Goal: Task Accomplishment & Management: Complete application form

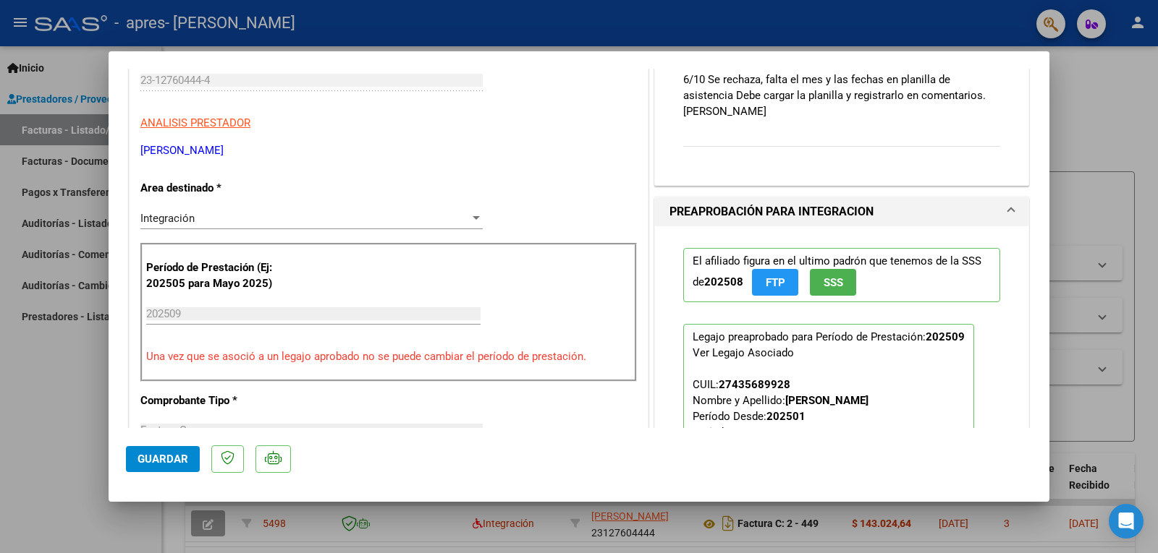
scroll to position [217, 0]
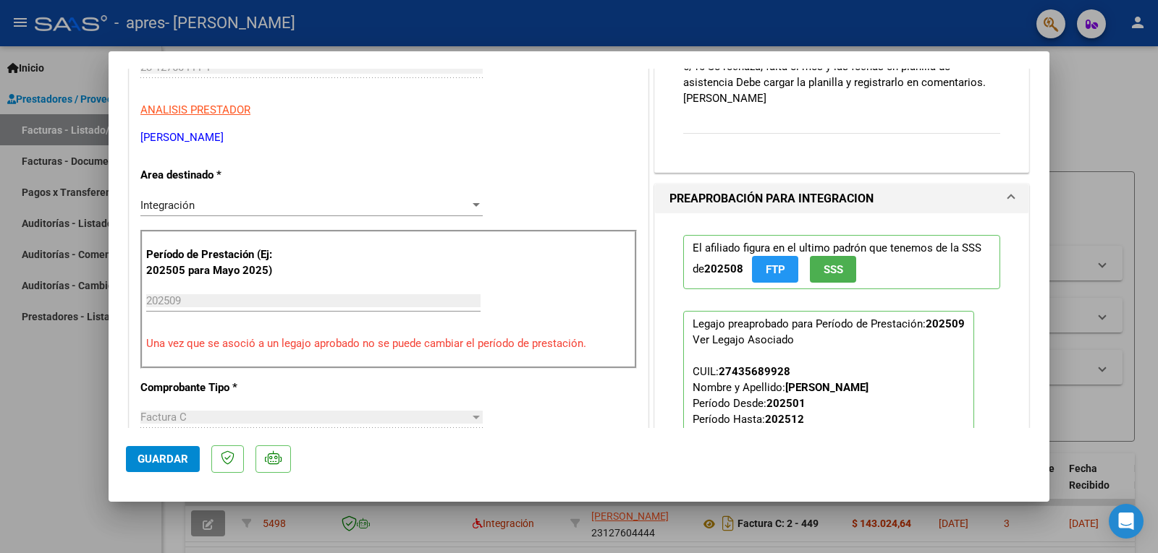
click at [167, 294] on input "202509" at bounding box center [313, 300] width 334 height 13
click at [200, 302] on input "202509" at bounding box center [313, 300] width 334 height 13
click at [542, 177] on div "CUIT * 23-12760444-4 Ingresar CUIT ANALISIS PRESTADOR [PERSON_NAME] [PERSON_NAM…" at bounding box center [389, 548] width 518 height 1082
click at [149, 302] on input "202509" at bounding box center [313, 300] width 334 height 13
click at [162, 301] on input "202509" at bounding box center [313, 300] width 334 height 13
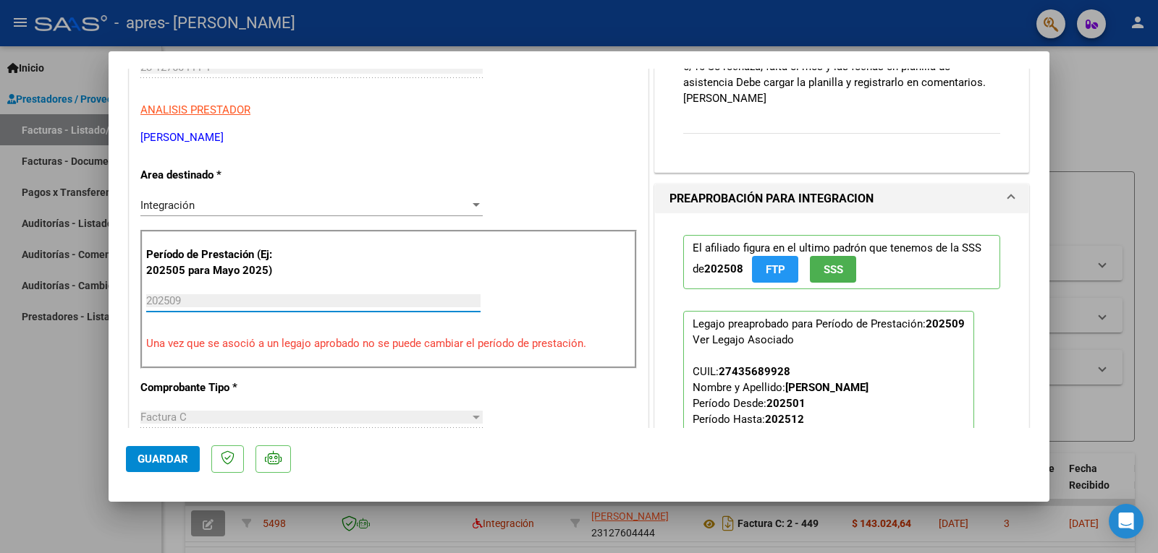
click at [170, 301] on input "202509" at bounding box center [313, 300] width 334 height 13
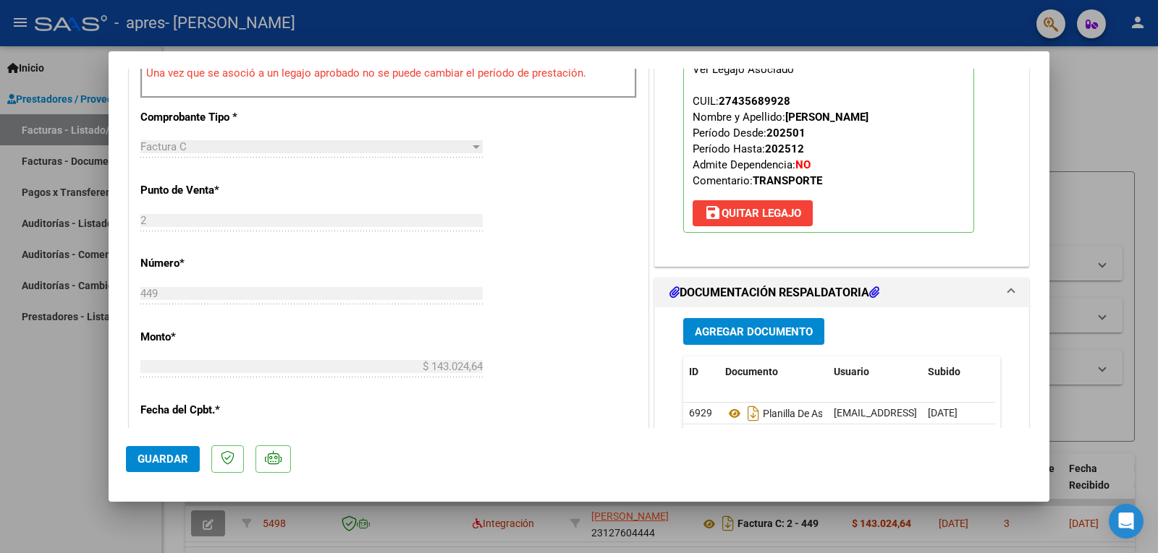
scroll to position [506, 0]
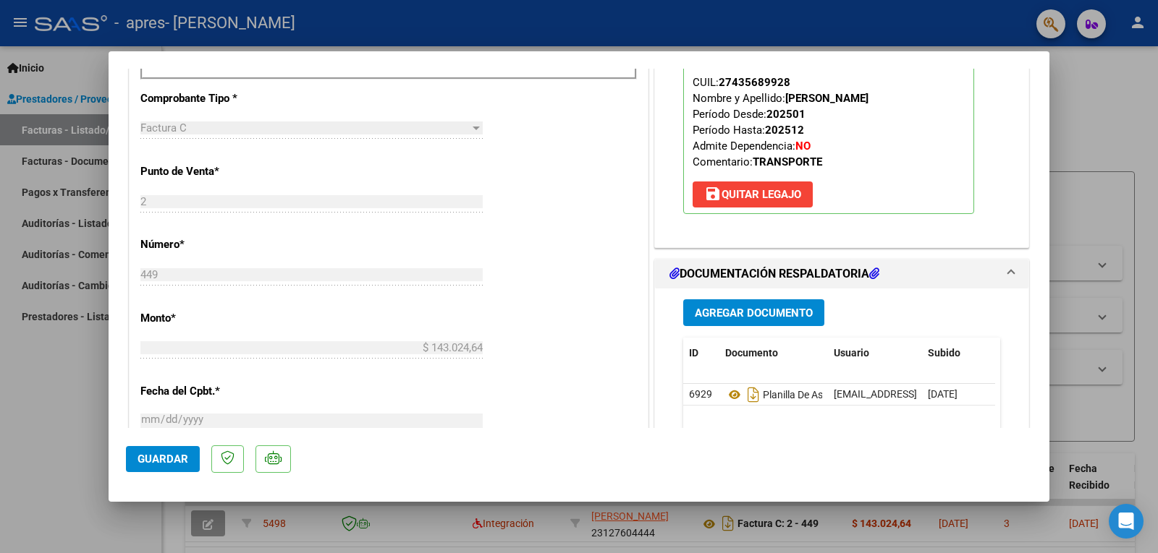
click at [745, 310] on span "Agregar Documento" at bounding box center [754, 313] width 118 height 13
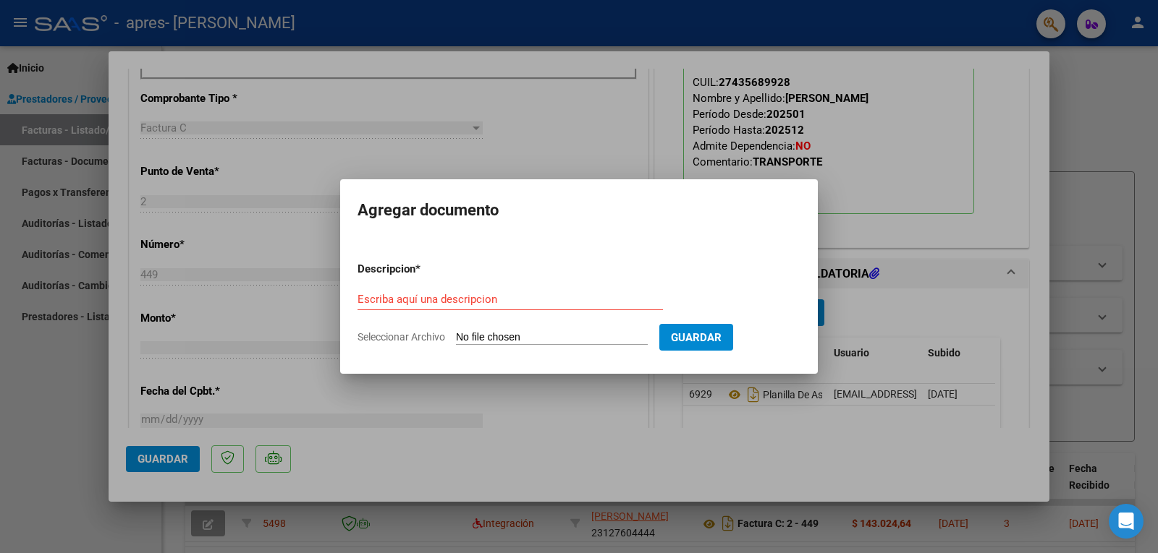
click at [1042, 72] on div at bounding box center [579, 276] width 1158 height 553
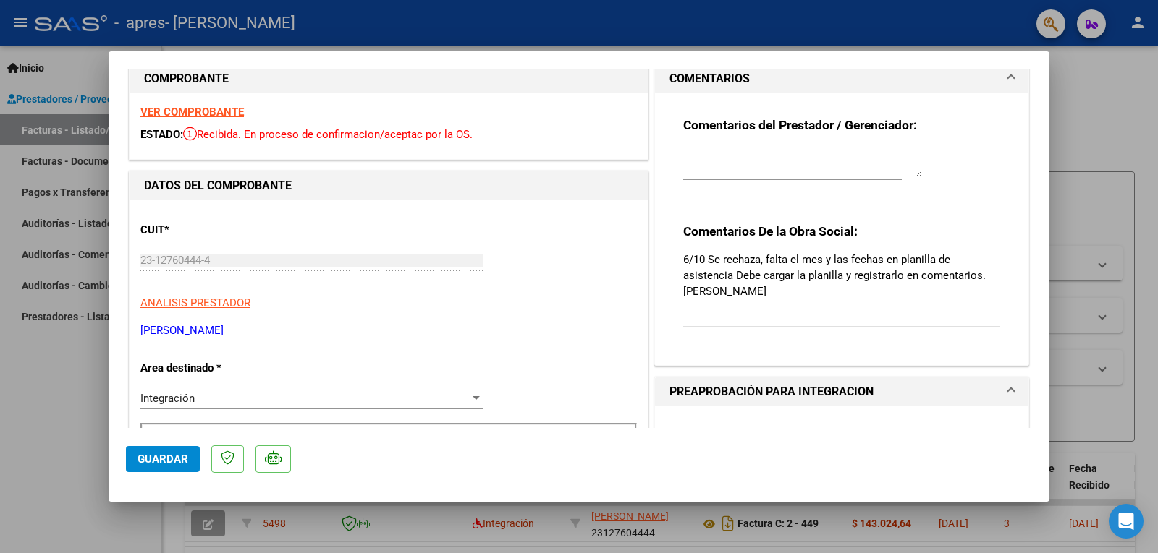
scroll to position [0, 0]
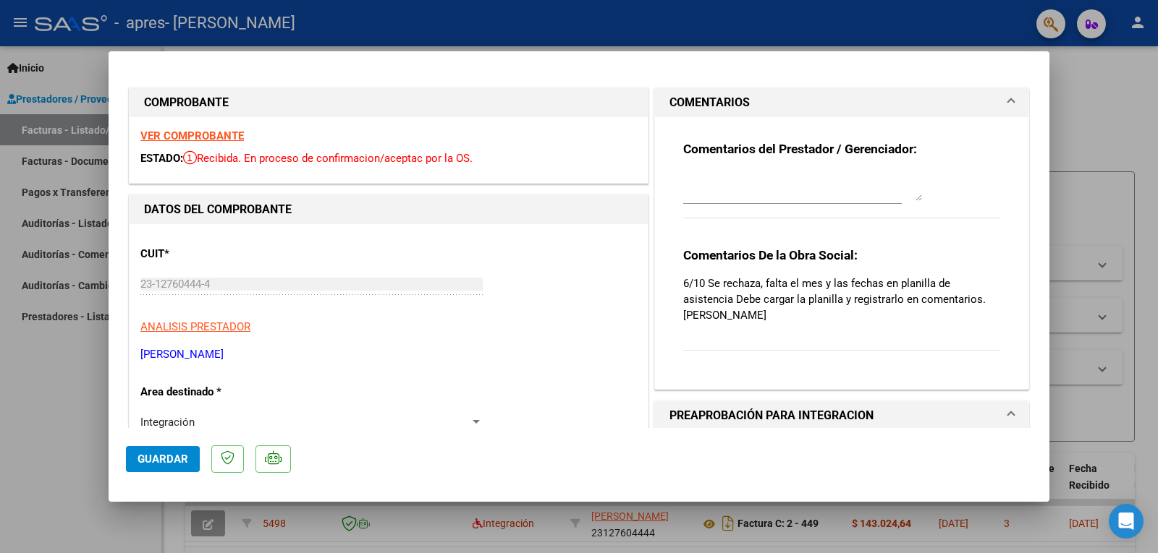
click at [705, 203] on div at bounding box center [802, 186] width 239 height 35
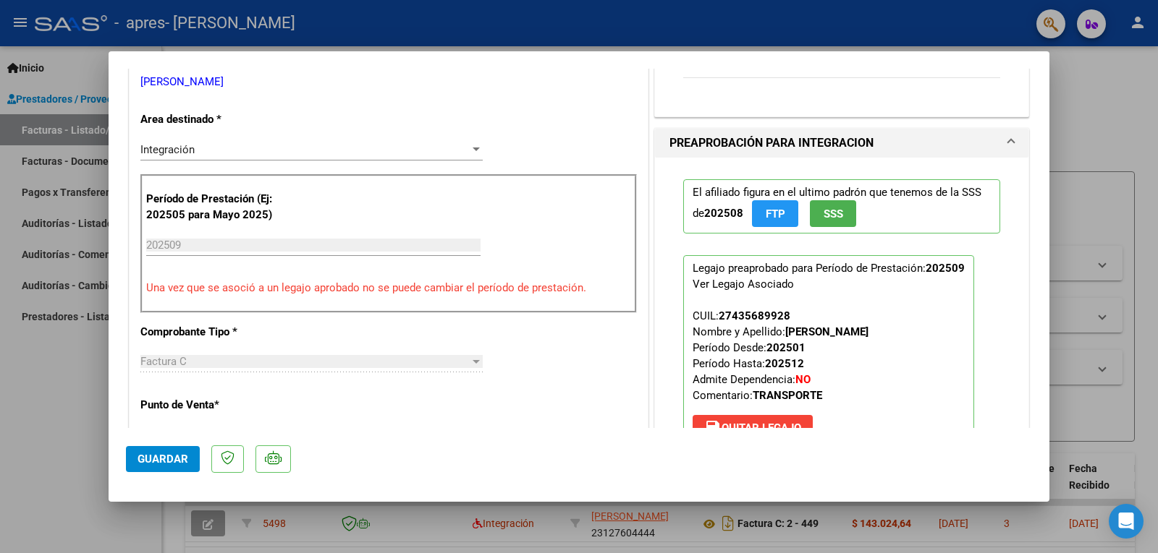
scroll to position [289, 0]
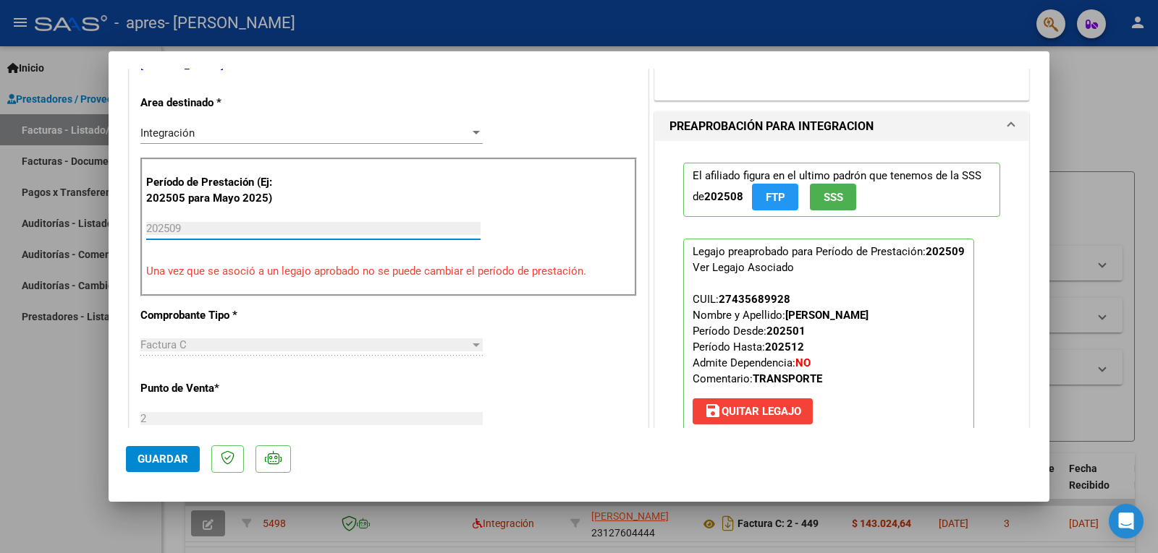
click at [164, 225] on input "202509" at bounding box center [313, 228] width 334 height 13
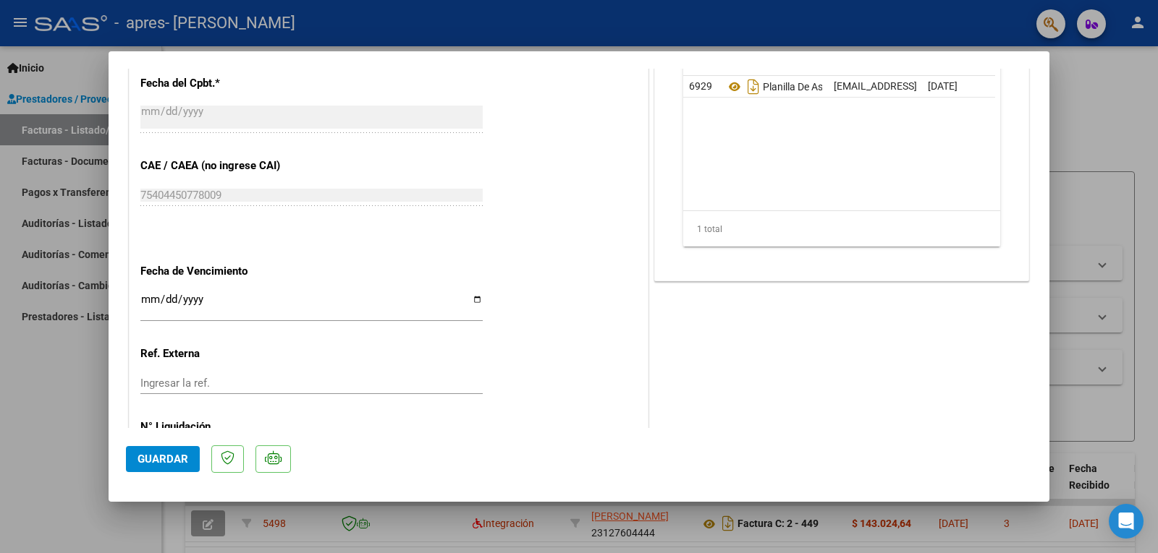
scroll to position [868, 0]
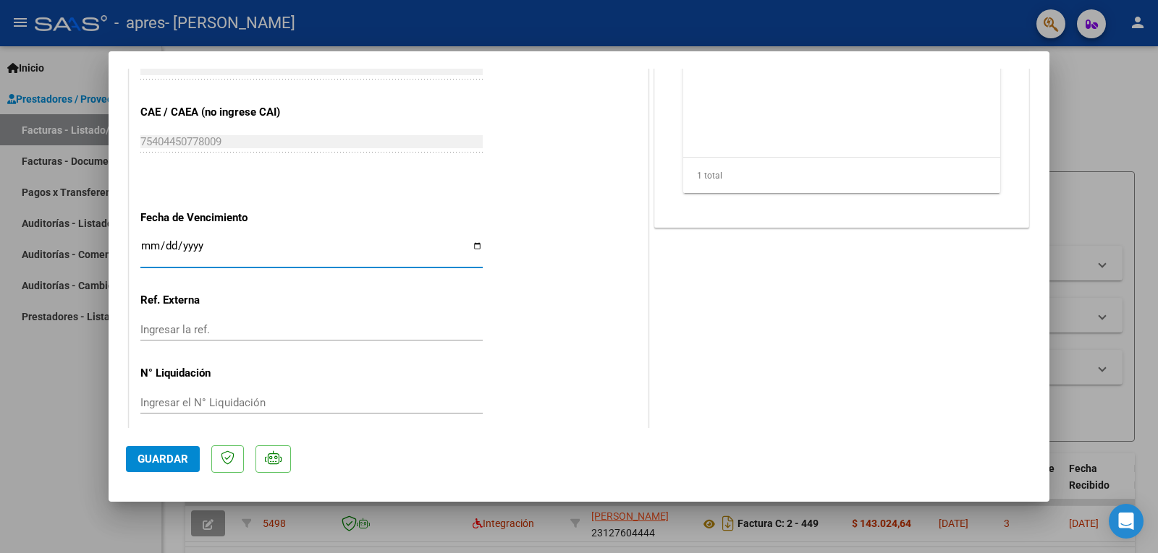
click at [140, 250] on input "Ingresar la fecha" at bounding box center [311, 251] width 342 height 23
drag, startPoint x: 347, startPoint y: 46, endPoint x: 955, endPoint y: 339, distance: 675.3
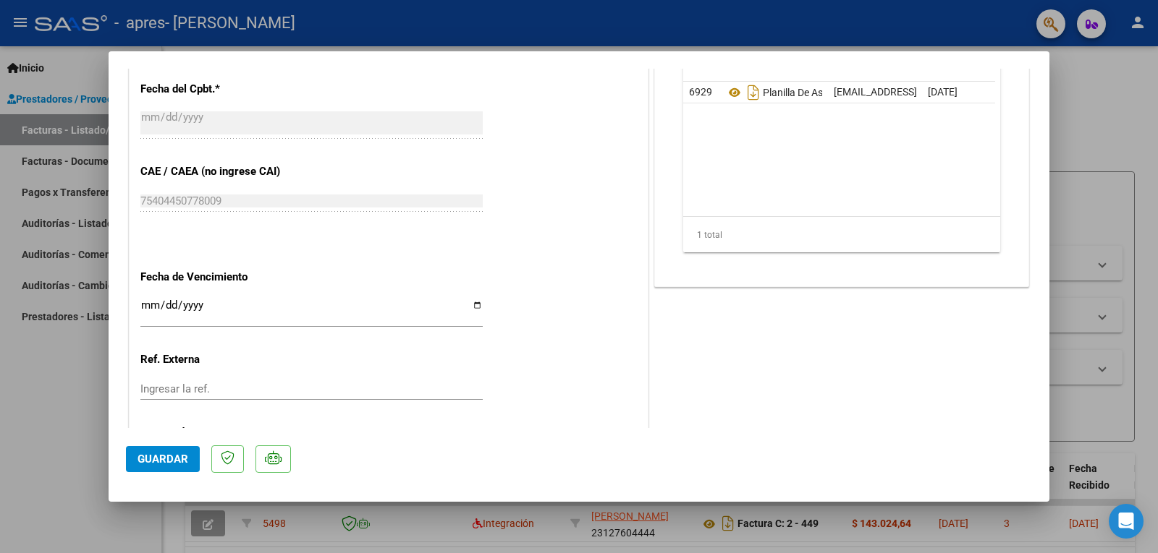
scroll to position [882, 0]
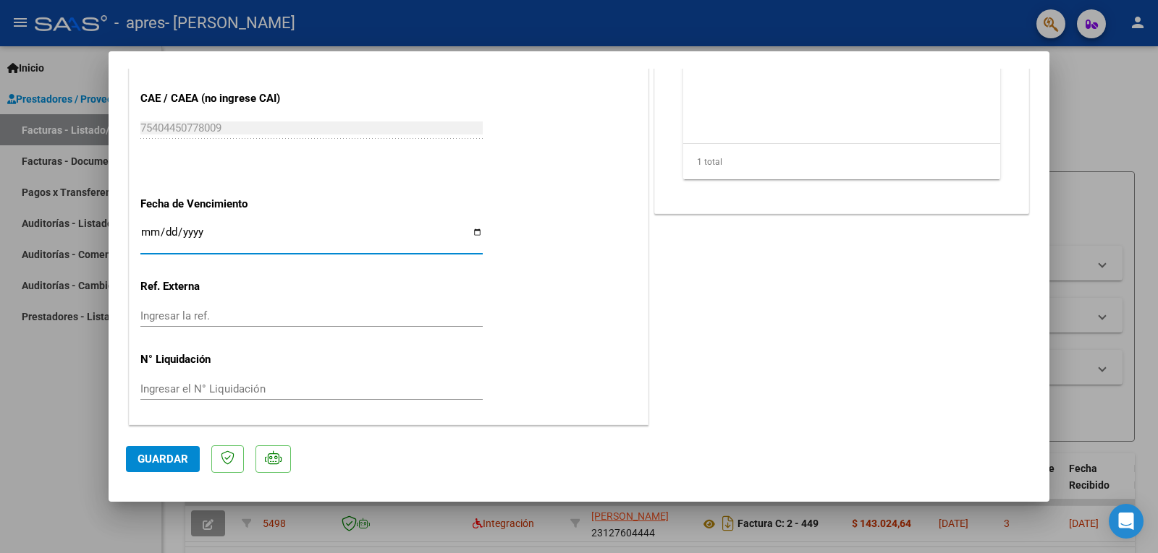
click at [147, 234] on input "Ingresar la fecha" at bounding box center [311, 237] width 342 height 23
type input "[DATE]"
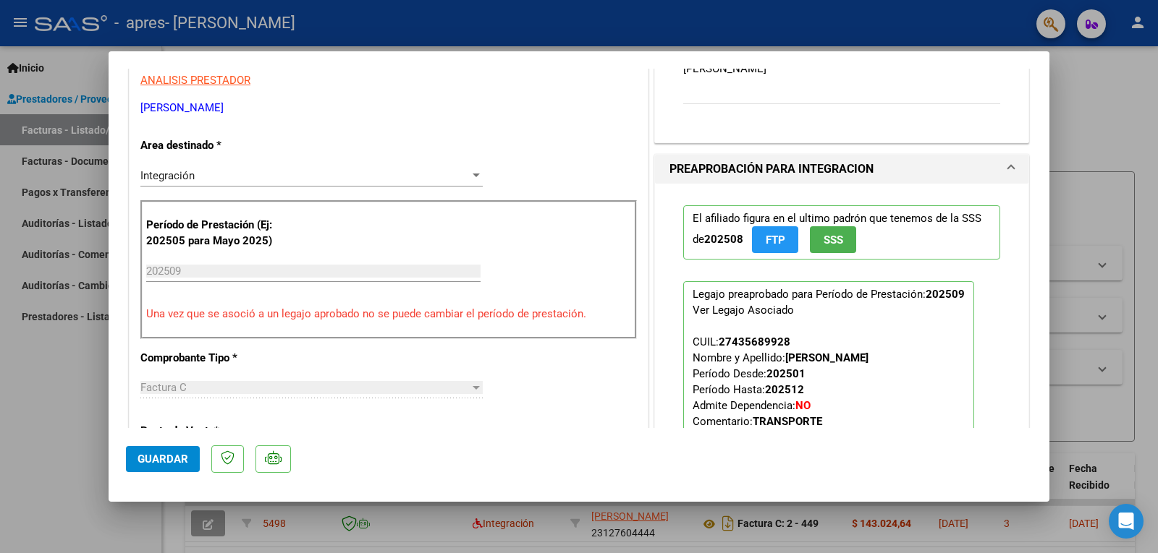
scroll to position [158, 0]
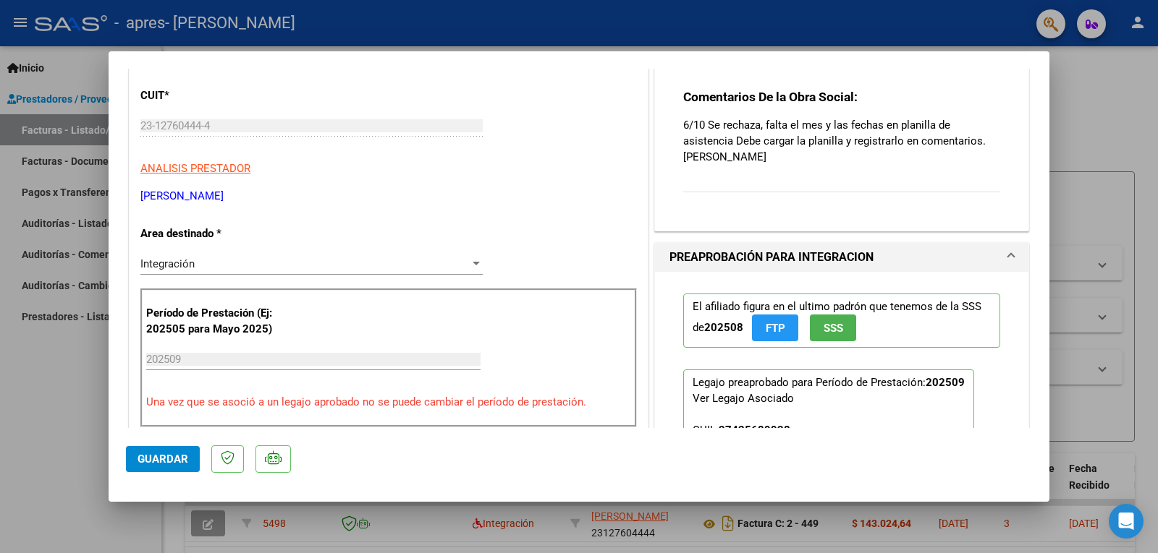
click at [174, 366] on div "202509 Ingrese el Período de Prestación como indica el ejemplo" at bounding box center [313, 360] width 334 height 22
click at [185, 262] on span "Integración" at bounding box center [167, 264] width 54 height 13
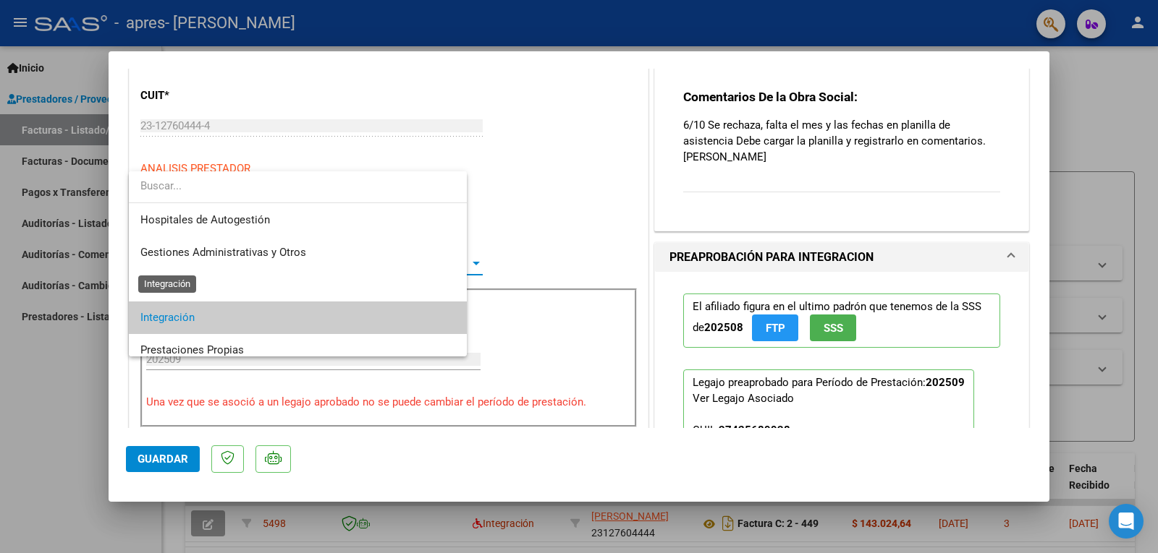
scroll to position [54, 0]
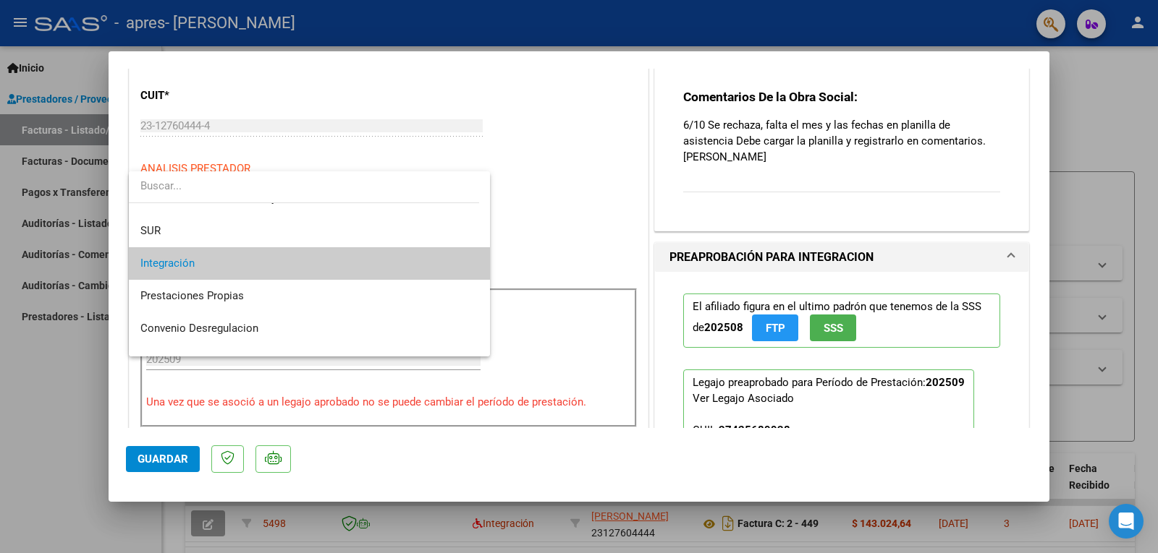
click at [571, 171] on div at bounding box center [579, 276] width 1158 height 553
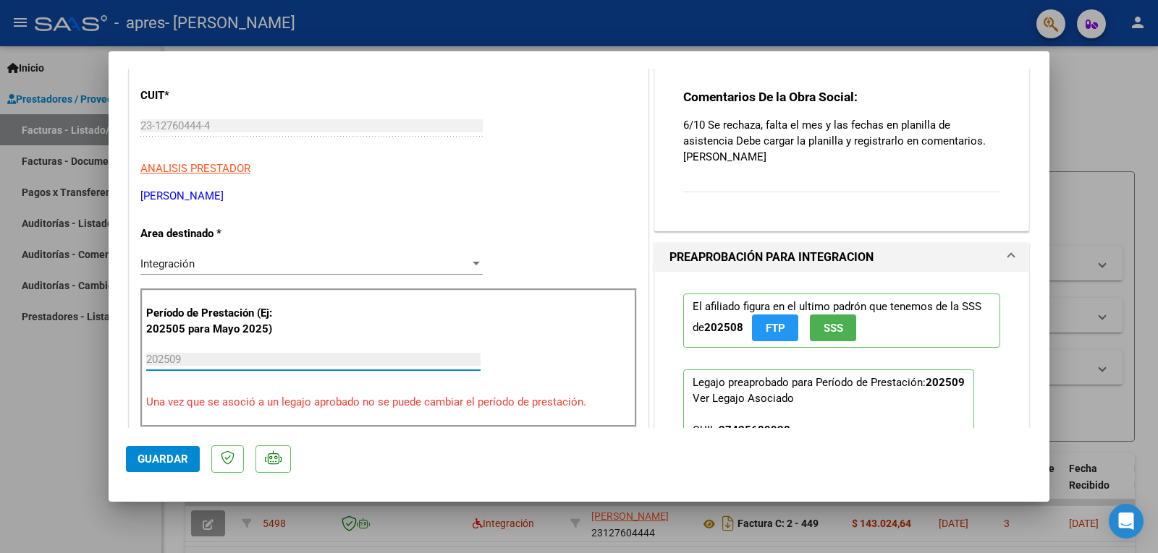
click at [166, 364] on input "202509" at bounding box center [313, 359] width 334 height 13
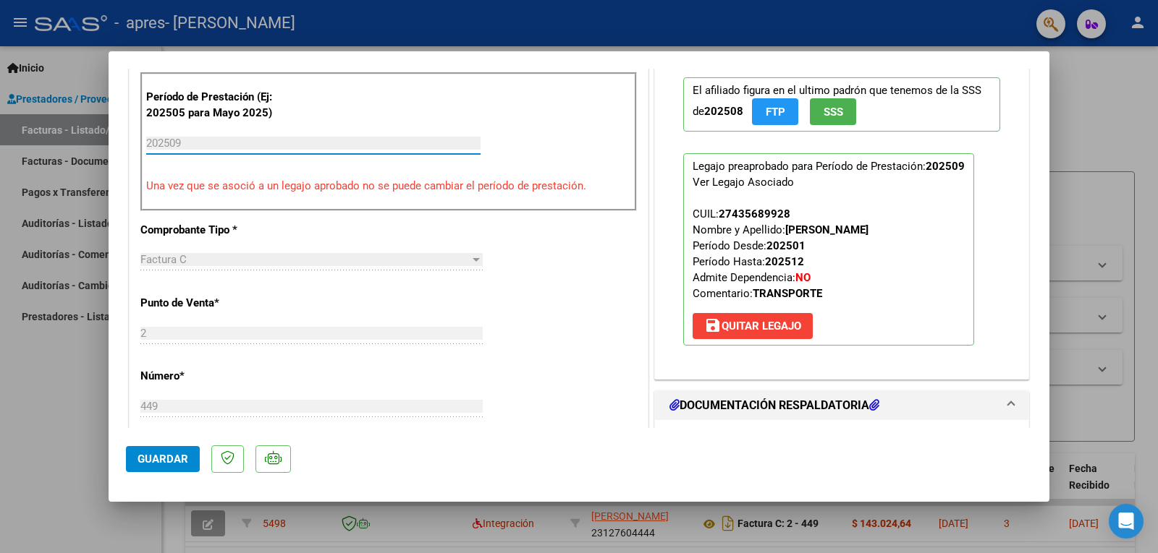
scroll to position [375, 0]
click at [160, 464] on span "Guardar" at bounding box center [162, 459] width 51 height 13
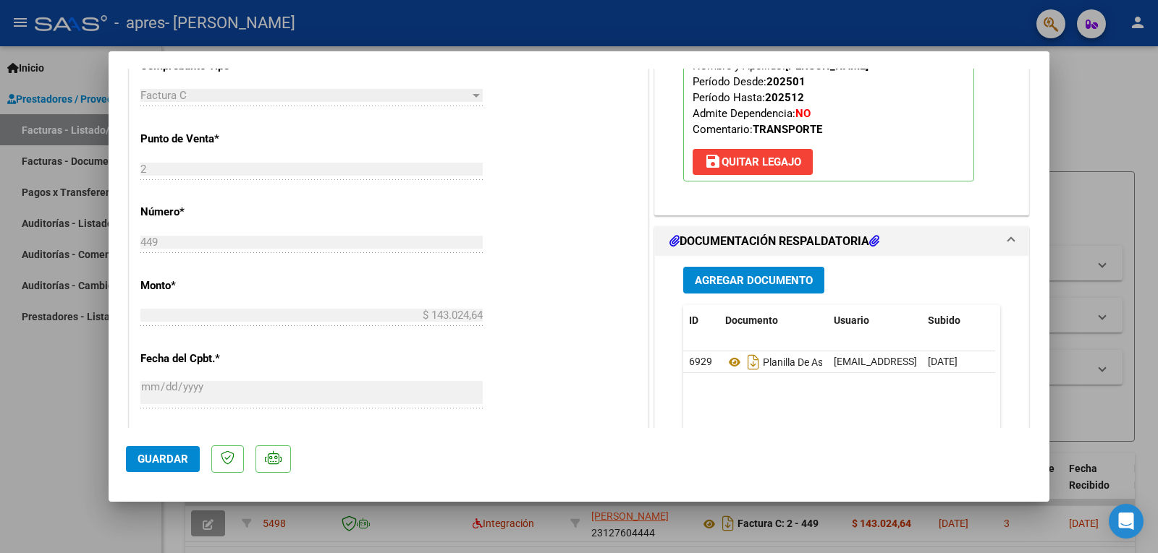
scroll to position [593, 0]
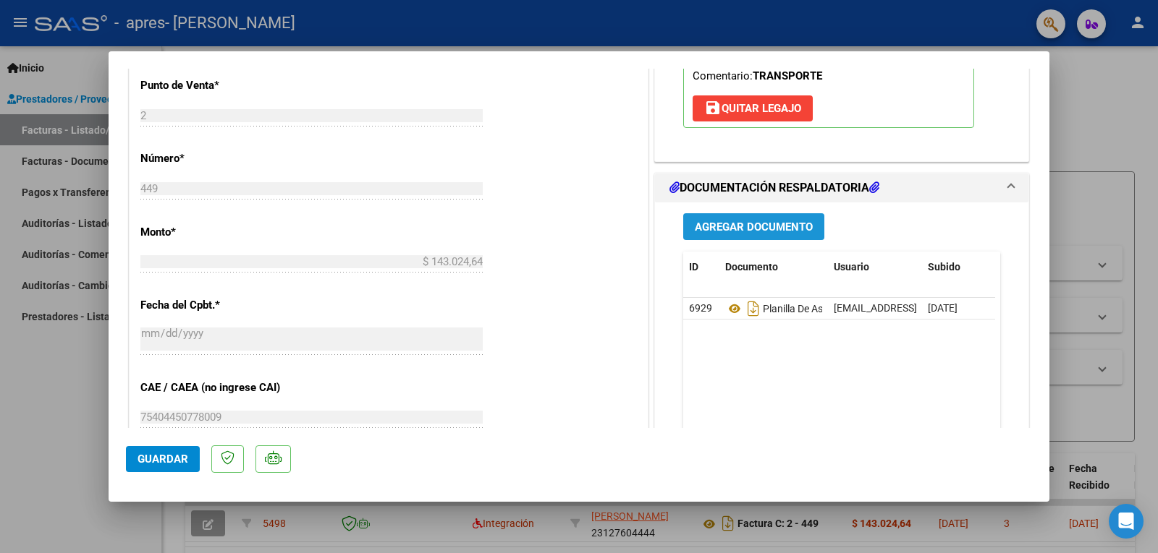
click at [752, 229] on span "Agregar Documento" at bounding box center [754, 227] width 118 height 13
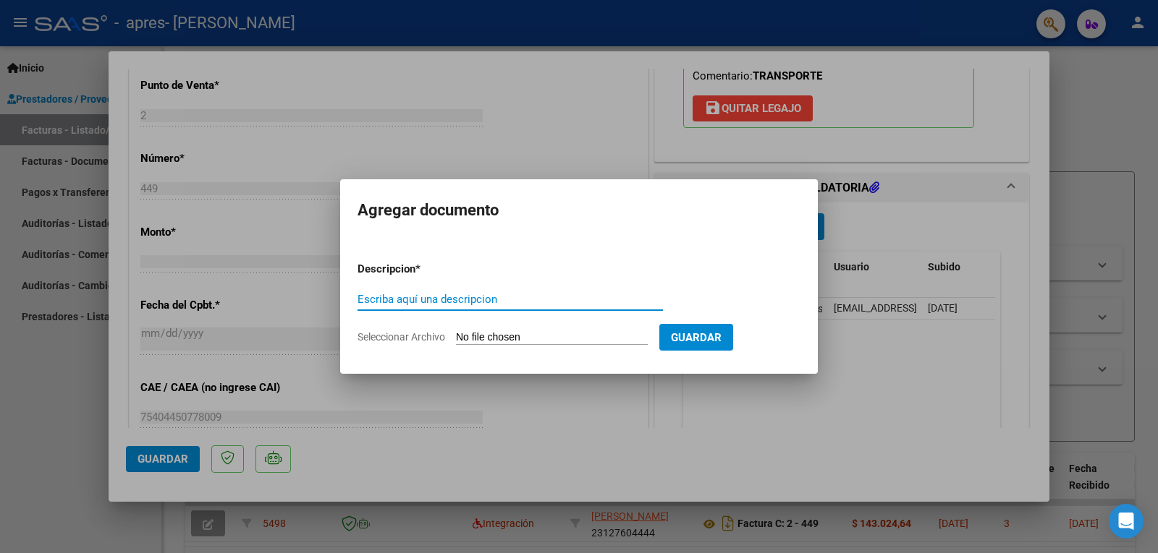
click at [392, 302] on input "Escriba aquí una descripcion" at bounding box center [509, 299] width 305 height 13
click at [925, 191] on div at bounding box center [579, 276] width 1158 height 553
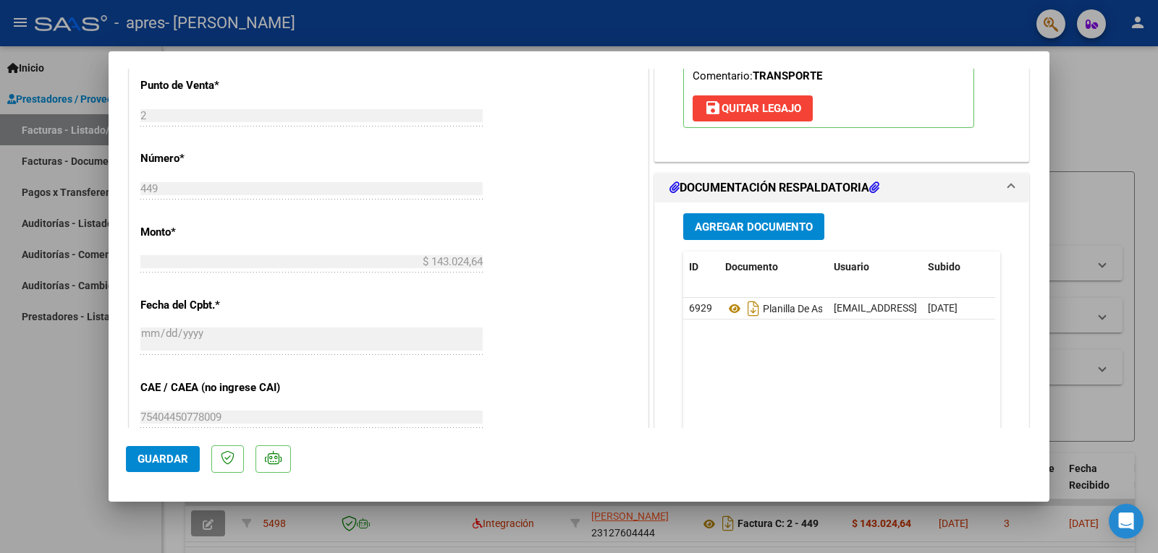
click at [870, 188] on icon at bounding box center [874, 188] width 10 height 12
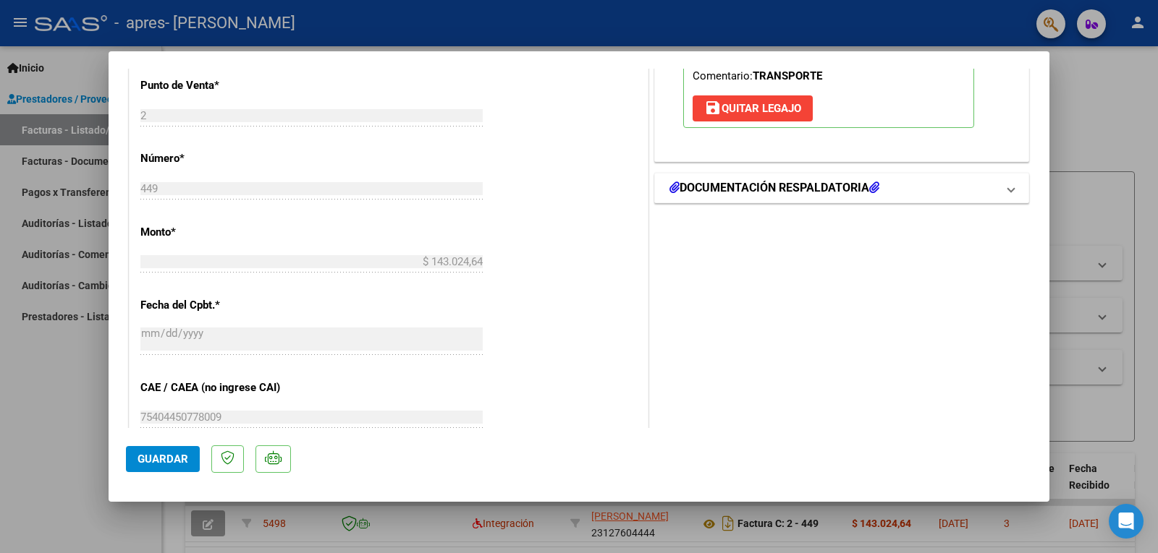
click at [870, 188] on icon at bounding box center [874, 188] width 10 height 12
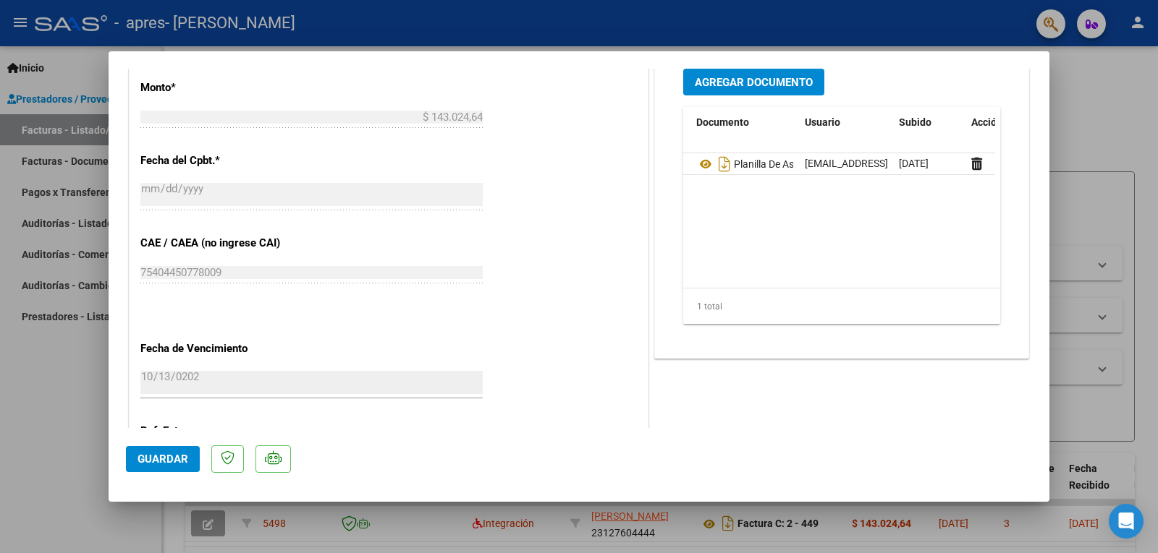
scroll to position [0, 72]
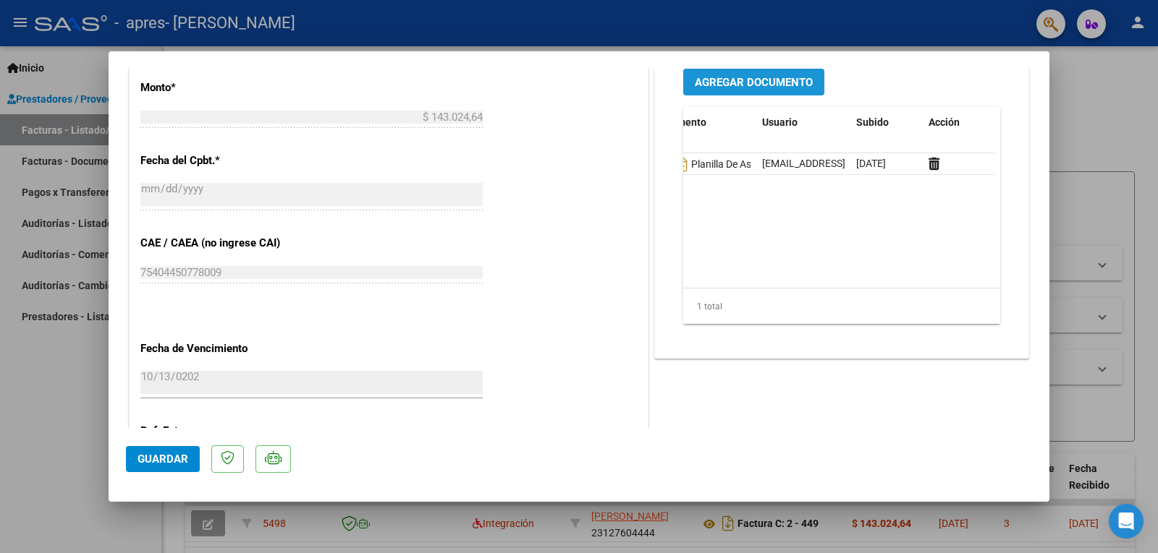
click at [735, 79] on span "Agregar Documento" at bounding box center [754, 82] width 118 height 13
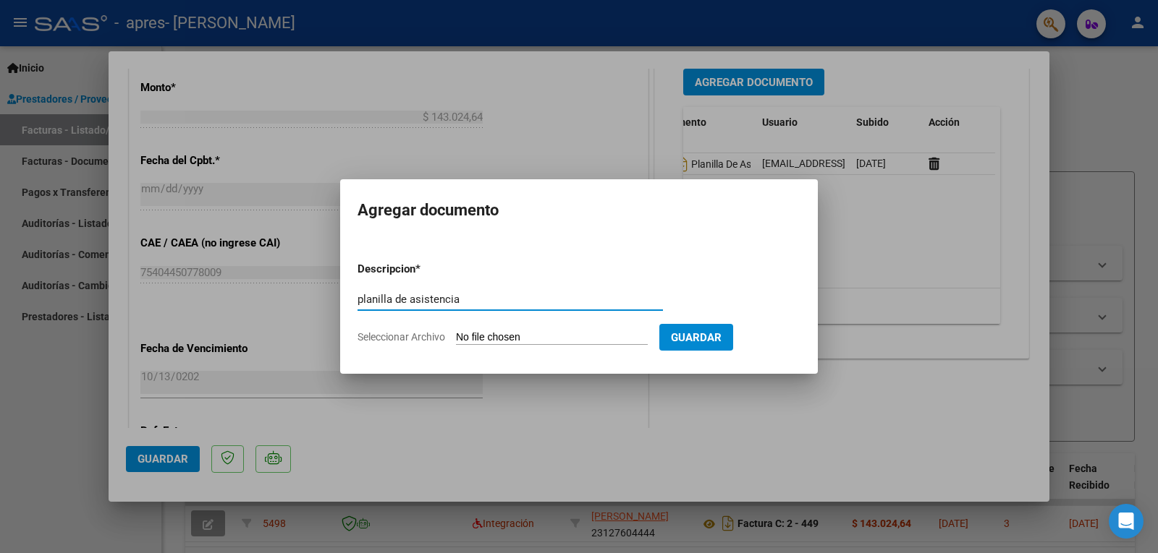
type input "planilla de asistencia"
click at [430, 338] on span "Seleccionar Archivo" at bounding box center [401, 337] width 88 height 12
click at [456, 338] on input "Seleccionar Archivo" at bounding box center [552, 338] width 192 height 14
type input "C:\fakepath\ASIST [PERSON_NAME] 09 2025 .pdf"
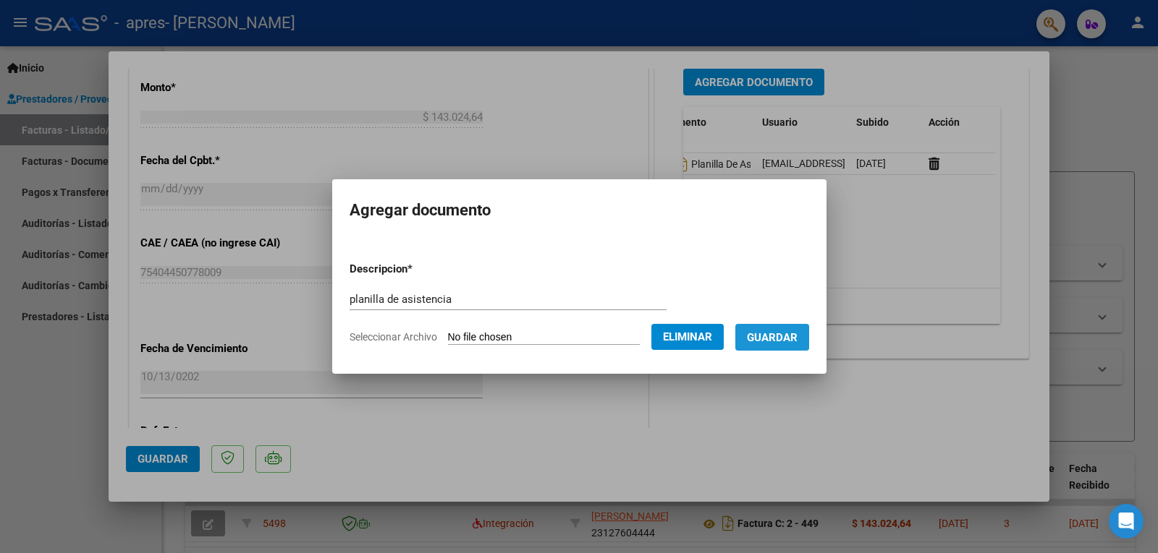
click at [782, 340] on span "Guardar" at bounding box center [772, 337] width 51 height 13
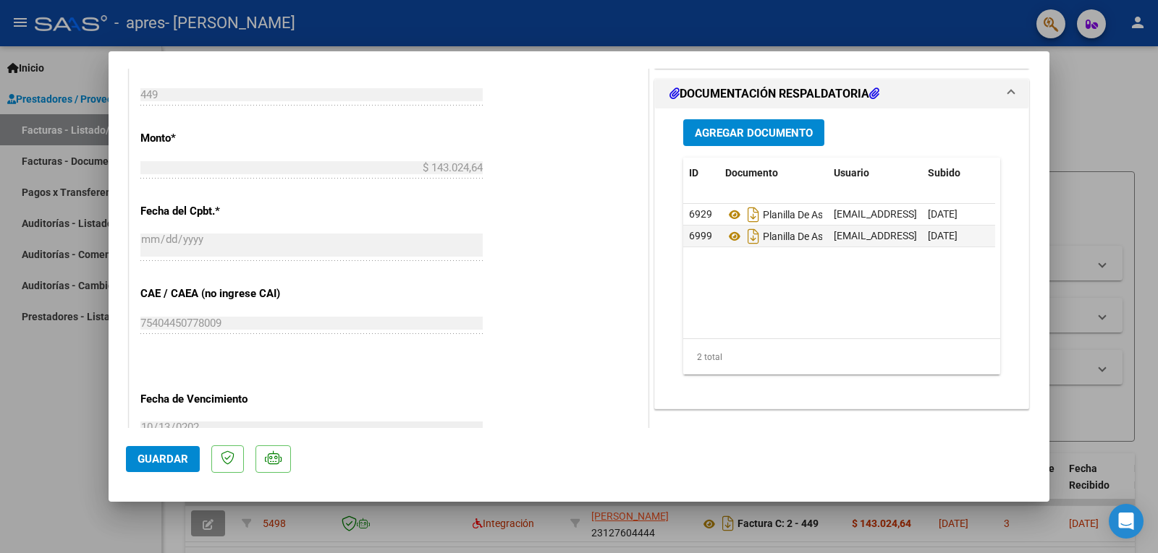
scroll to position [737, 0]
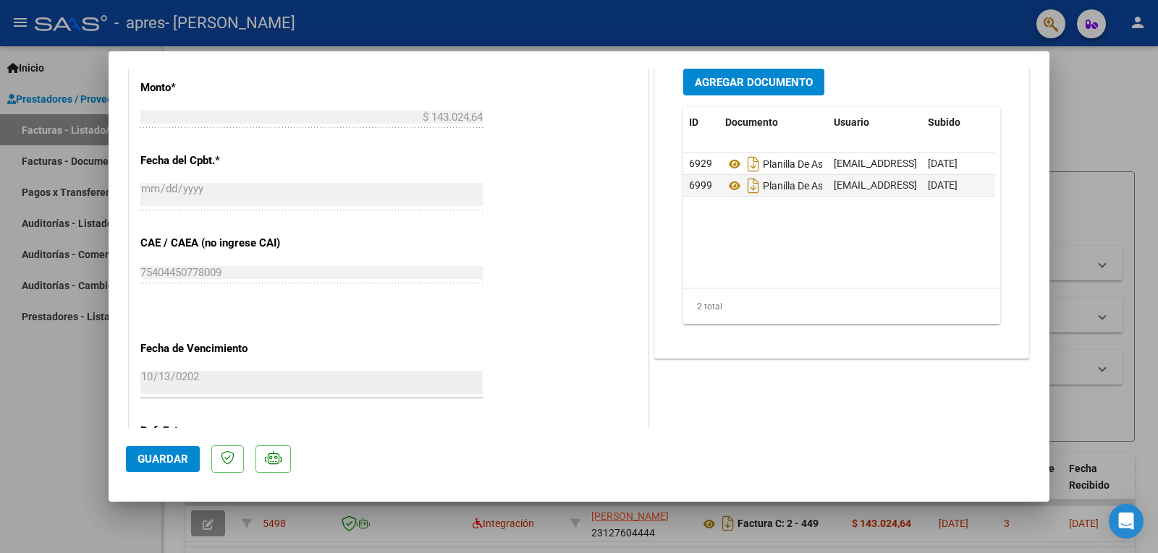
click at [150, 460] on span "Guardar" at bounding box center [162, 459] width 51 height 13
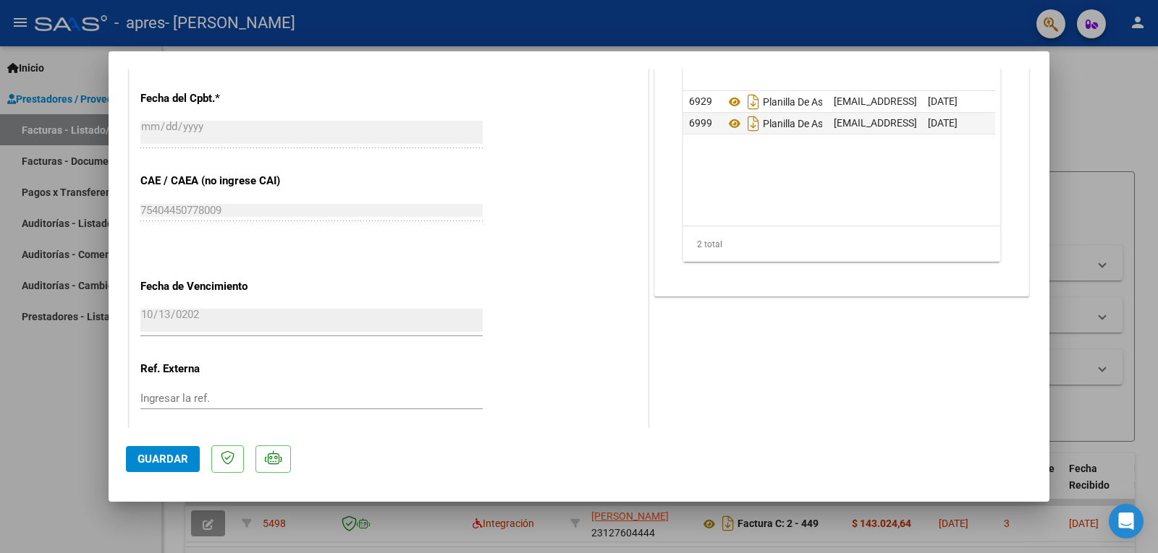
scroll to position [882, 0]
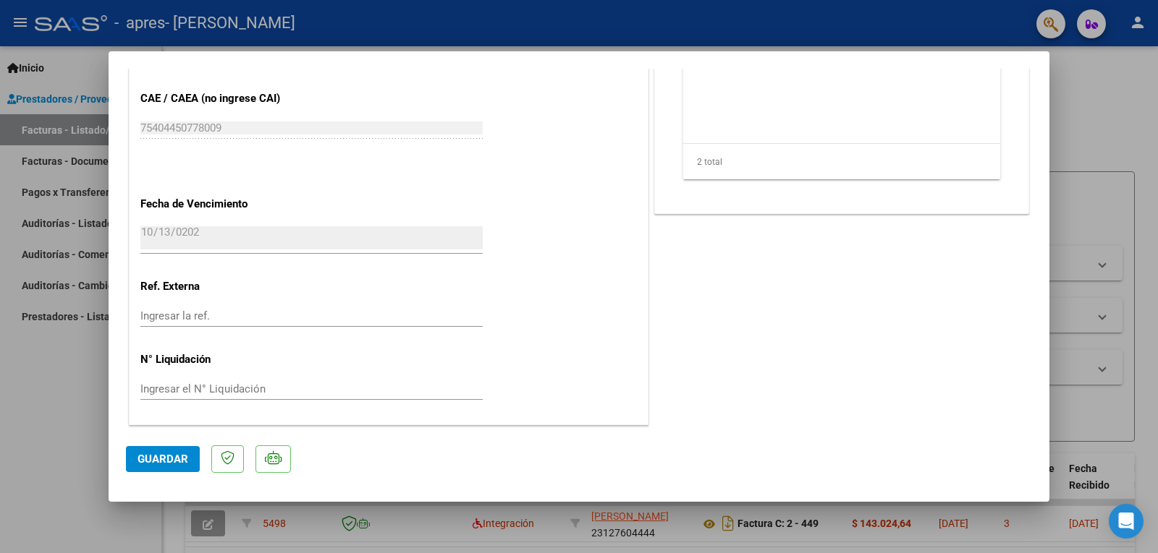
click at [160, 464] on span "Guardar" at bounding box center [162, 459] width 51 height 13
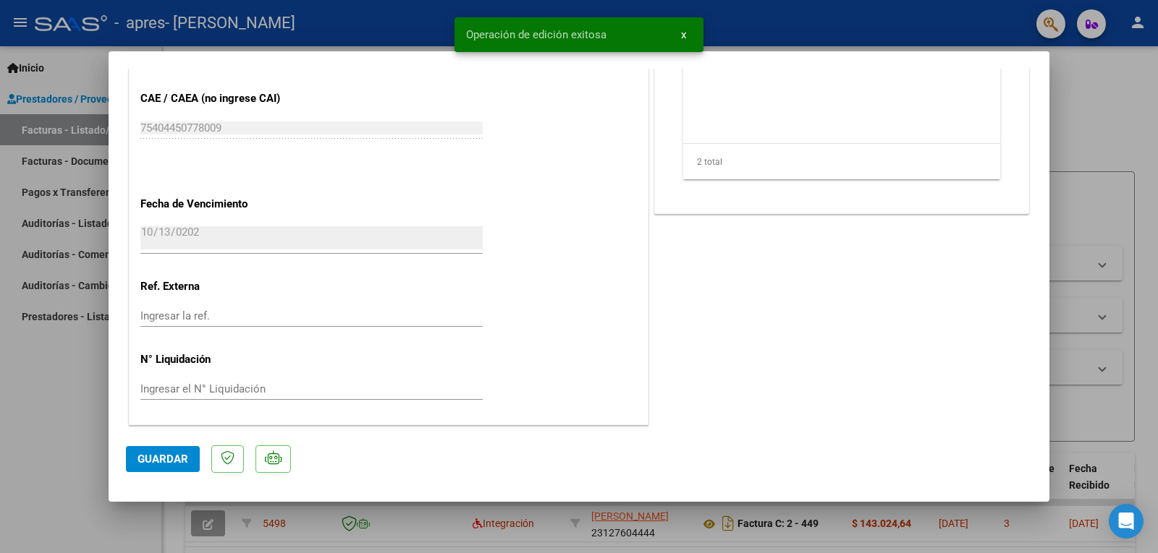
click at [682, 32] on span "x" at bounding box center [683, 34] width 5 height 13
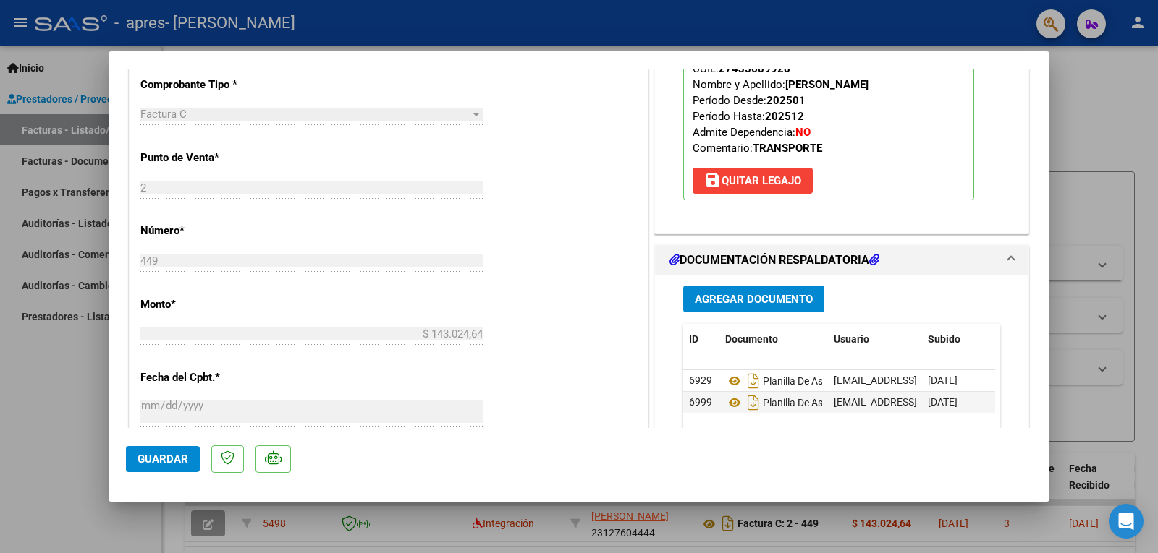
scroll to position [375, 0]
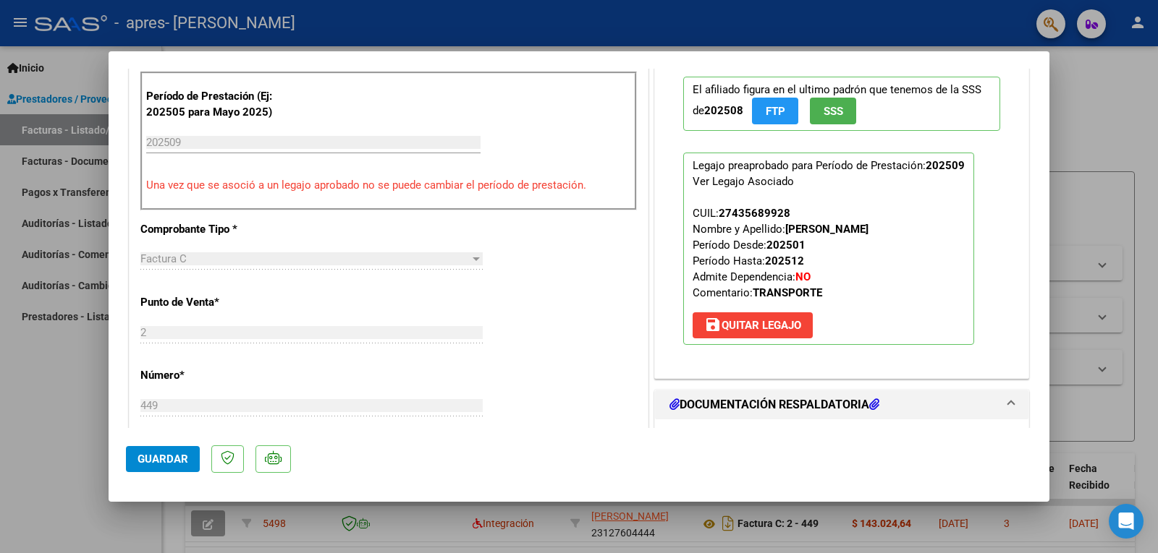
click at [832, 110] on span "SSS" at bounding box center [833, 111] width 20 height 13
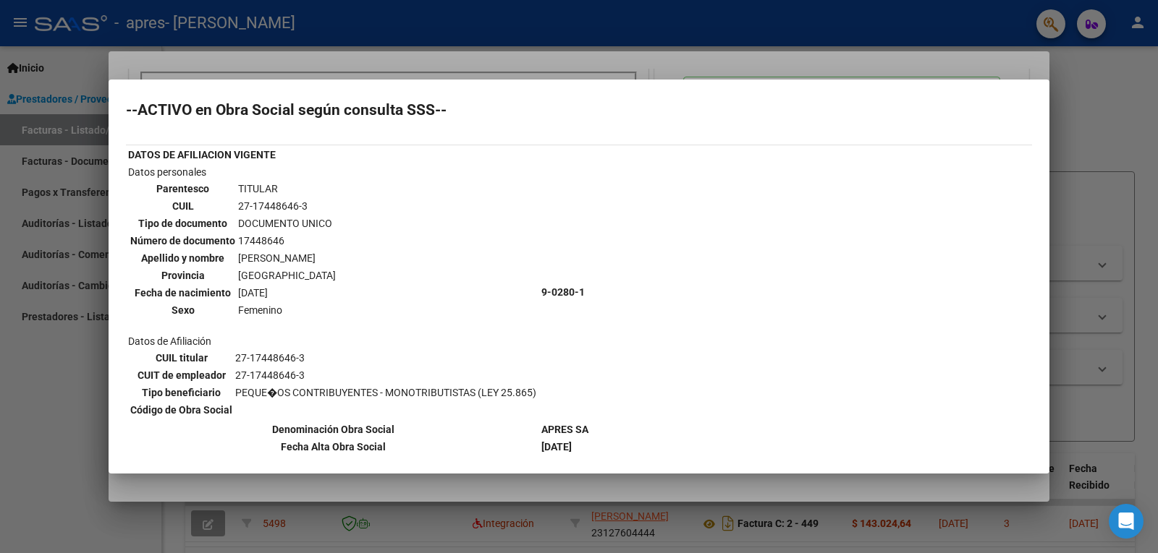
scroll to position [0, 0]
